Goal: Check status: Check status

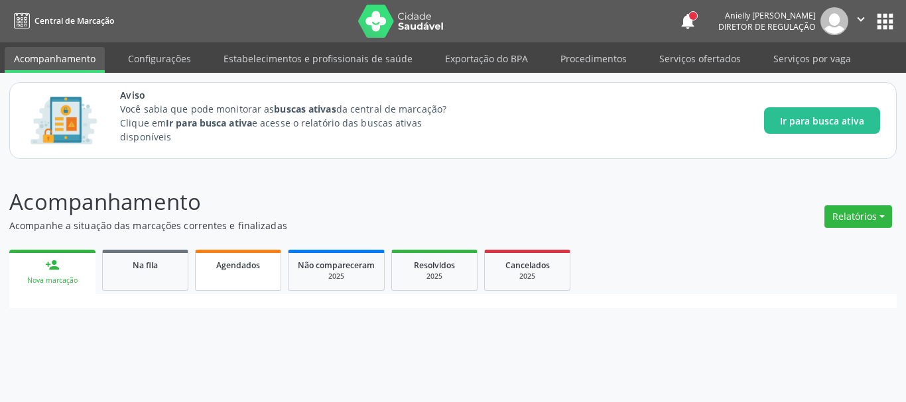
click at [211, 276] on link "Agendados" at bounding box center [238, 270] width 86 height 41
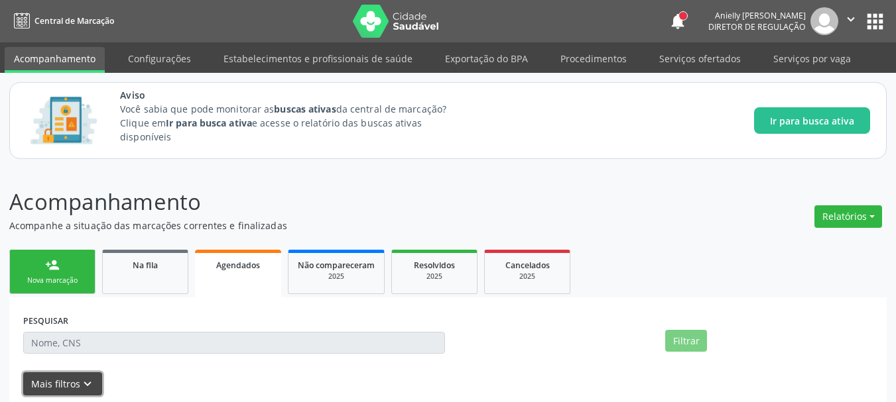
click at [71, 379] on button "Mais filtros keyboard_arrow_down" at bounding box center [62, 384] width 79 height 23
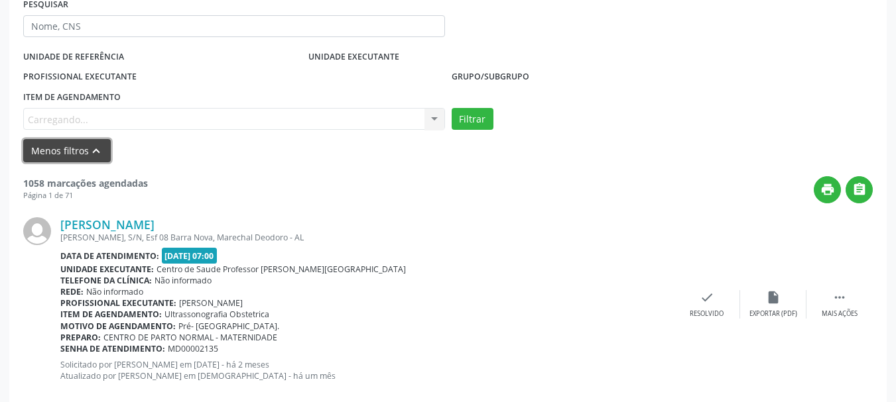
scroll to position [335, 0]
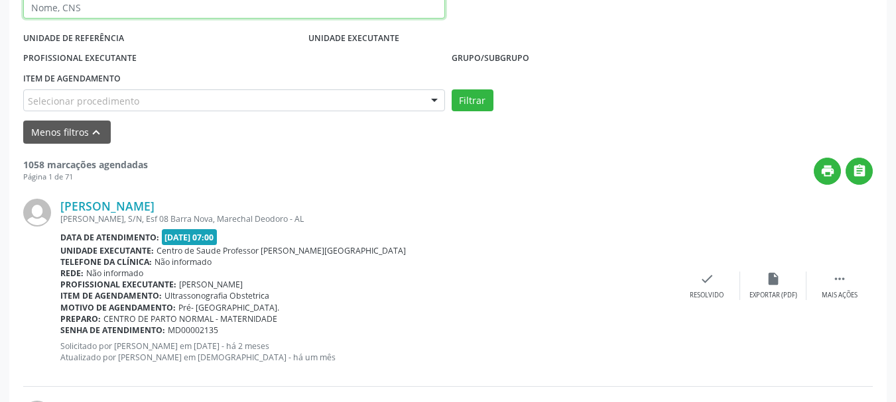
click at [408, 4] on input "text" at bounding box center [234, 8] width 422 height 23
paste input "708 5083 3269 5274"
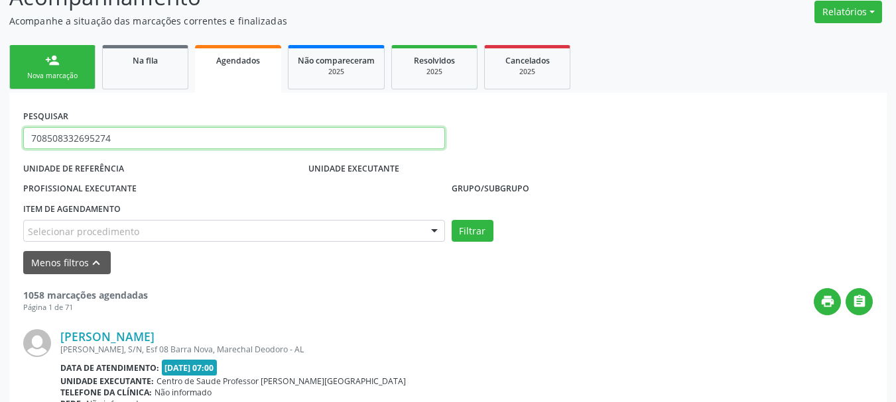
scroll to position [199, 0]
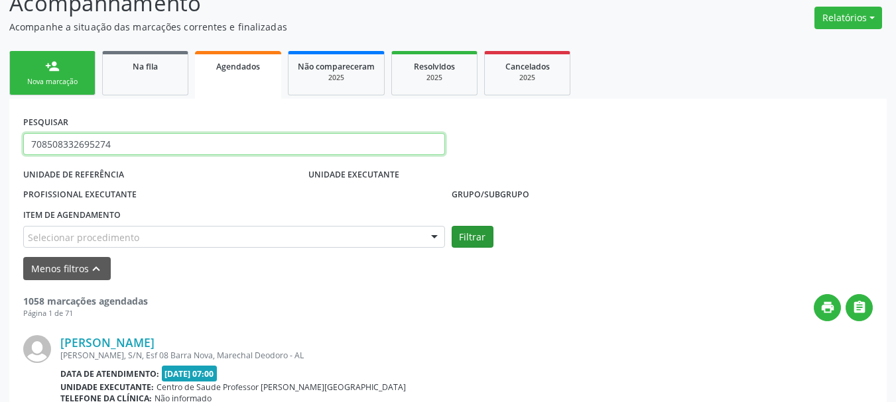
type input "708508332695274"
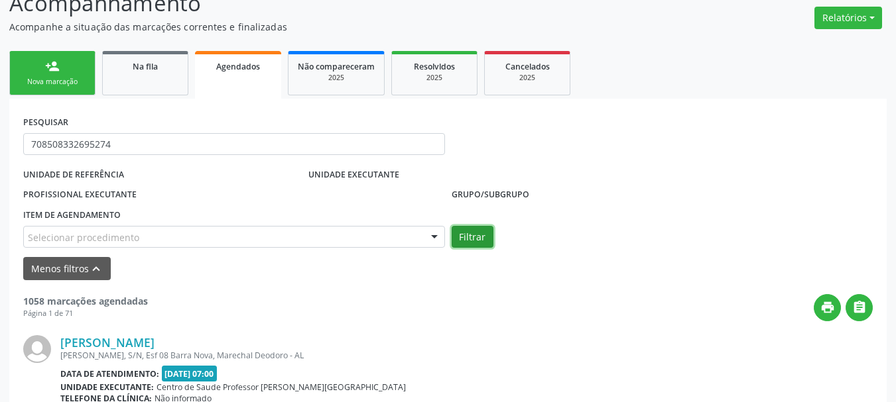
click at [472, 232] on button "Filtrar" at bounding box center [472, 237] width 42 height 23
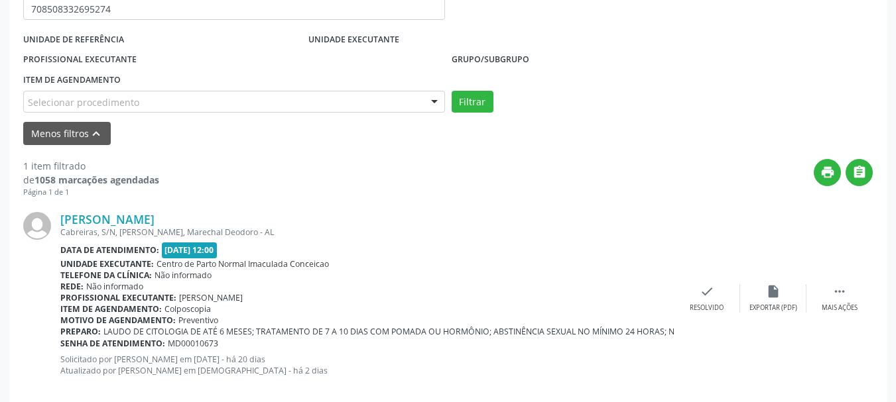
scroll to position [339, 0]
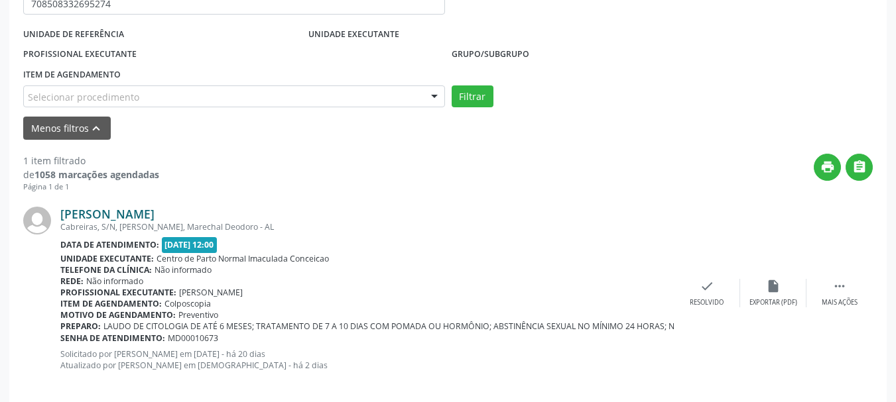
click at [140, 207] on link "[PERSON_NAME]" at bounding box center [107, 214] width 94 height 15
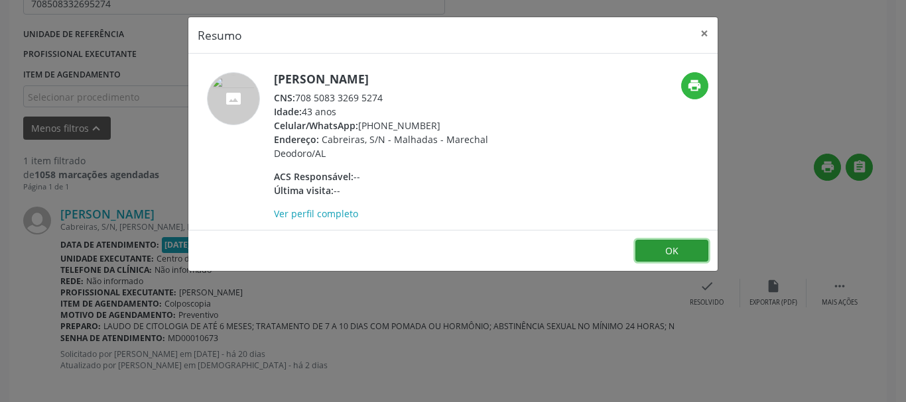
click at [644, 261] on button "OK" at bounding box center [671, 251] width 73 height 23
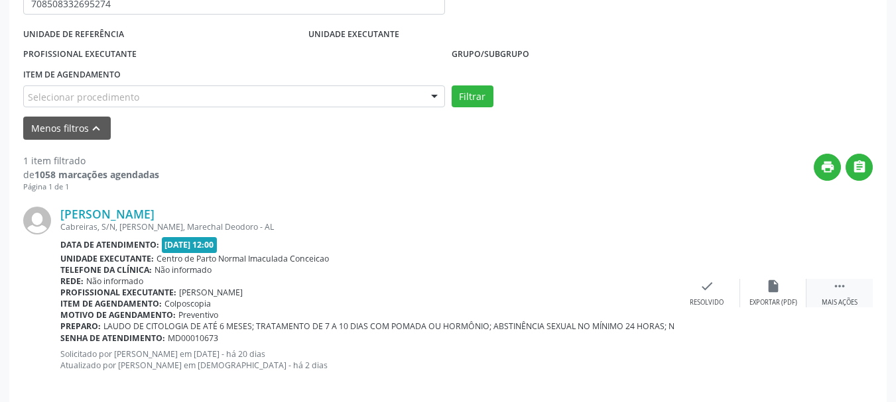
click at [851, 298] on div "Mais ações" at bounding box center [839, 302] width 36 height 9
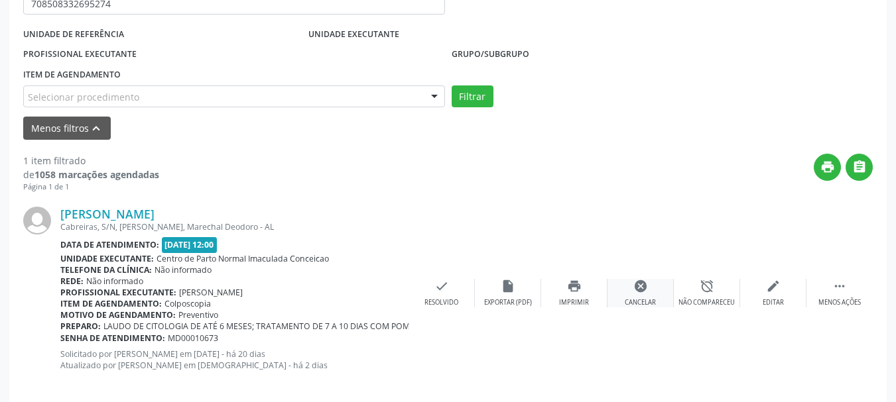
click at [640, 285] on icon "cancel" at bounding box center [640, 286] width 15 height 15
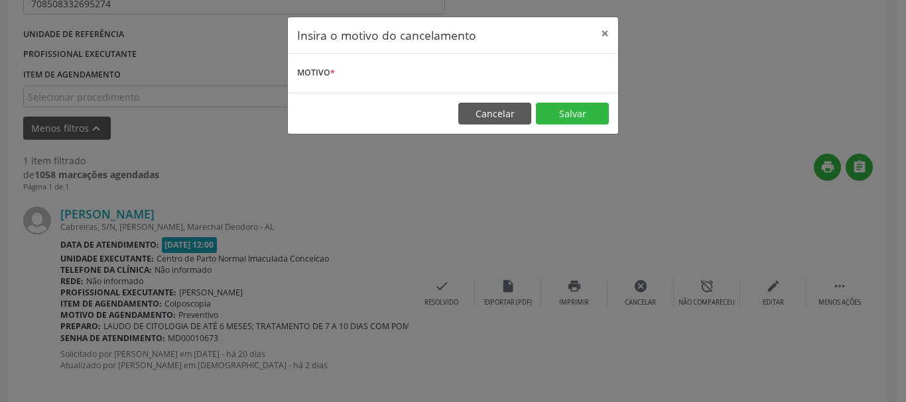
click at [327, 76] on label "Motivo *" at bounding box center [316, 73] width 38 height 21
click at [349, 61] on div "Motivo *" at bounding box center [453, 73] width 330 height 39
click at [502, 121] on button "Cancelar" at bounding box center [494, 114] width 73 height 23
